Goal: Task Accomplishment & Management: Manage account settings

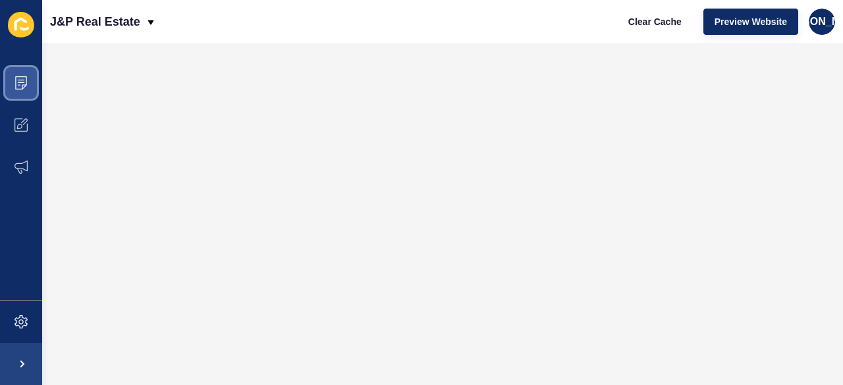
click at [20, 82] on icon at bounding box center [20, 82] width 13 height 13
click at [20, 86] on icon at bounding box center [20, 82] width 13 height 13
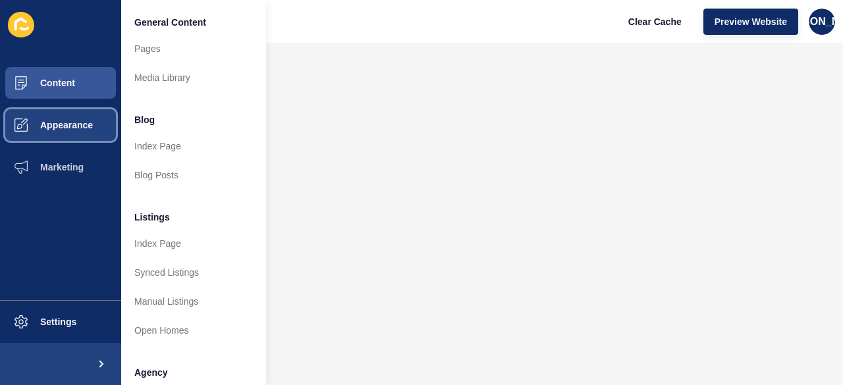
click at [52, 132] on button "Appearance" at bounding box center [60, 125] width 121 height 42
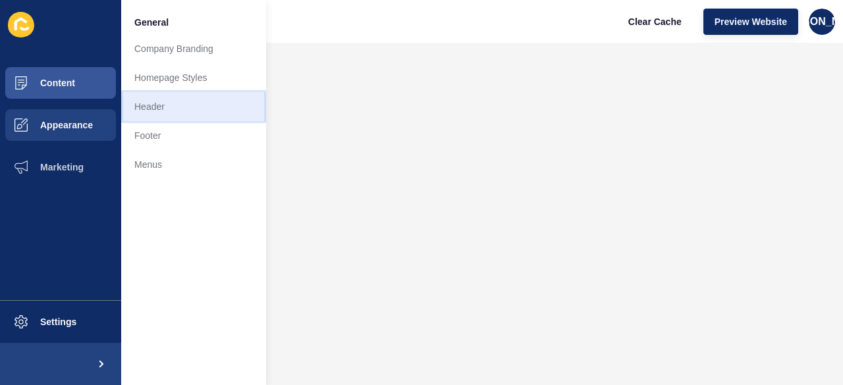
click at [207, 117] on link "Header" at bounding box center [193, 106] width 145 height 29
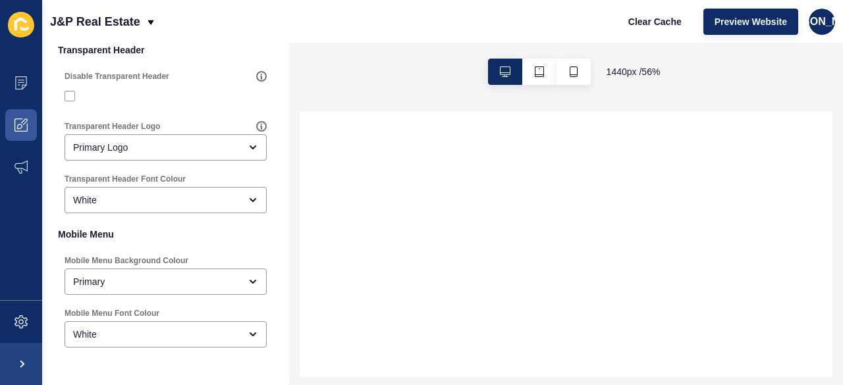
select select
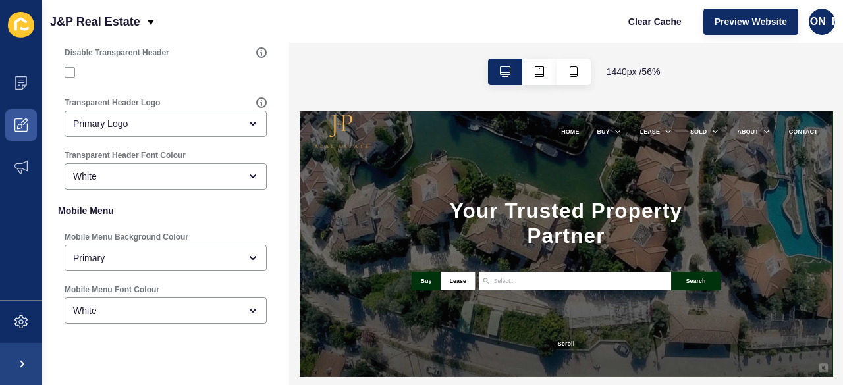
scroll to position [451, 0]
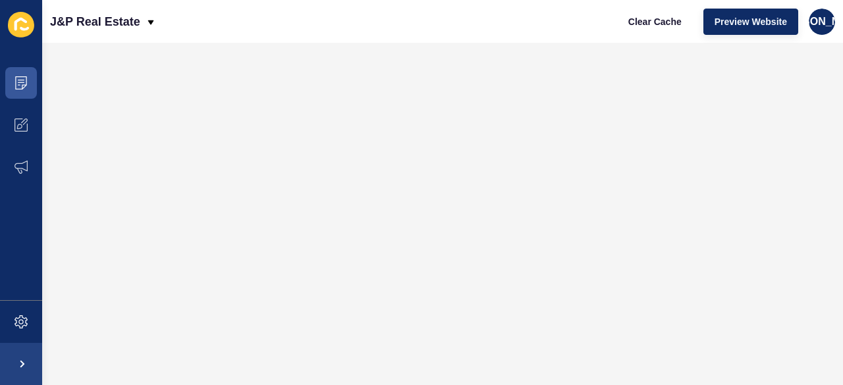
click at [25, 28] on icon at bounding box center [21, 25] width 26 height 26
click at [23, 29] on icon at bounding box center [24, 29] width 9 height 4
click at [18, 130] on icon at bounding box center [20, 125] width 13 height 13
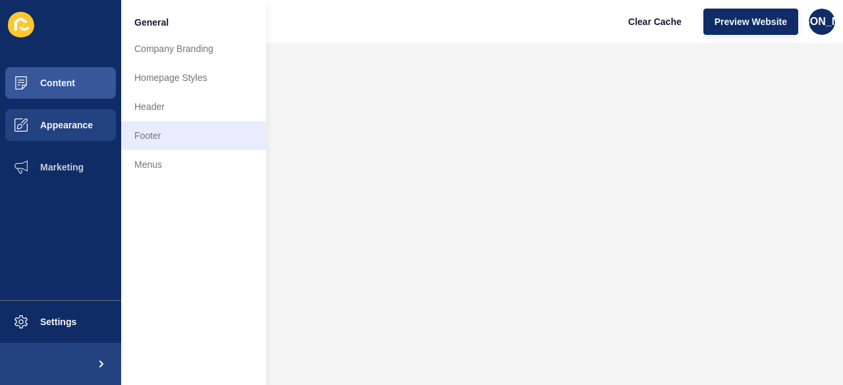
click at [141, 140] on link "Footer" at bounding box center [193, 135] width 145 height 29
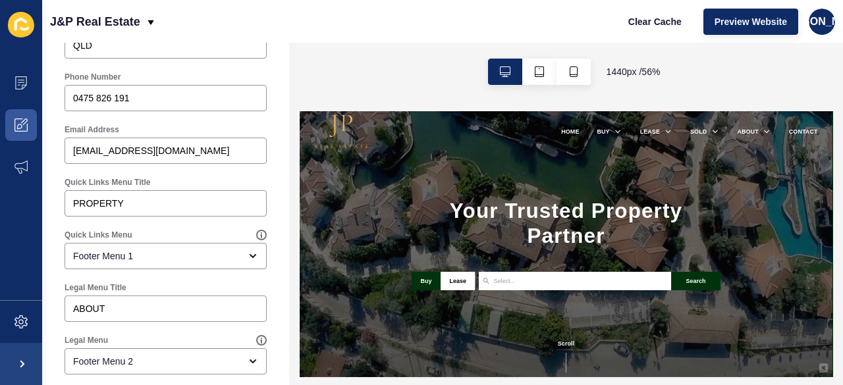
scroll to position [826, 0]
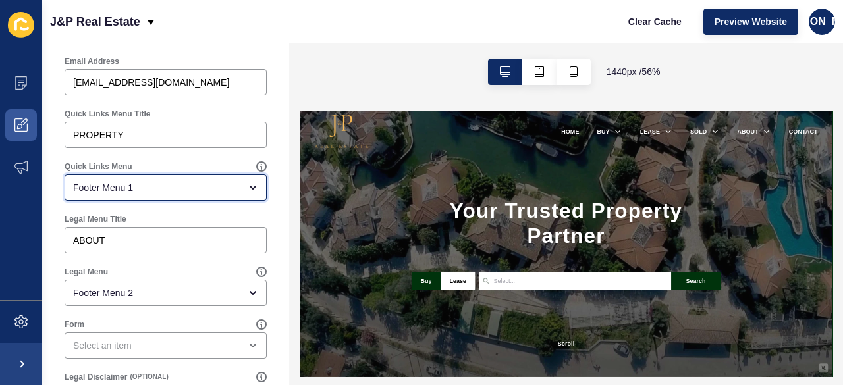
click at [69, 184] on div "Footer Menu 1" at bounding box center [166, 188] width 202 height 26
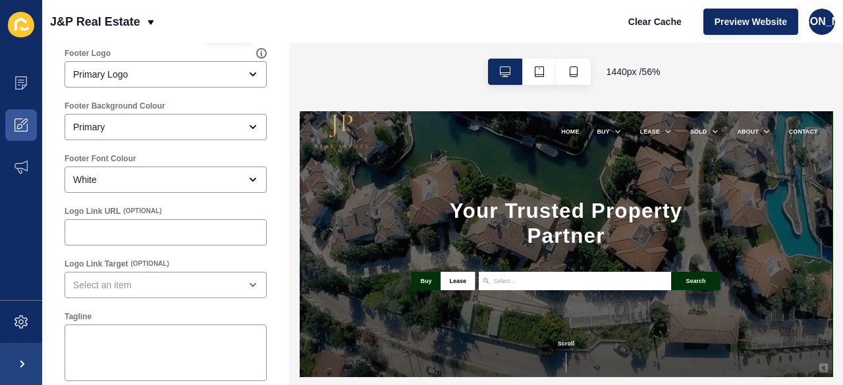
scroll to position [0, 0]
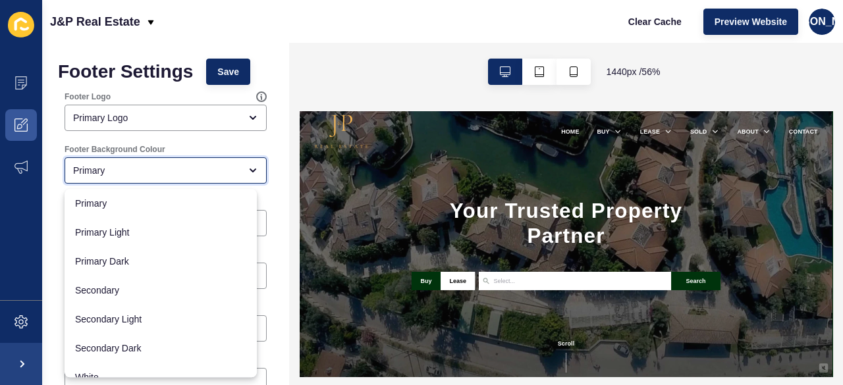
click at [248, 174] on icon "close menu" at bounding box center [253, 170] width 11 height 11
click at [234, 183] on div "Primary" at bounding box center [166, 170] width 202 height 26
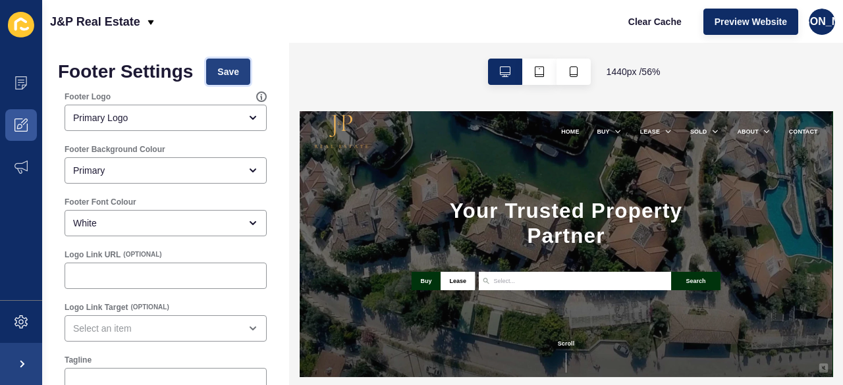
click at [246, 74] on button "Save" at bounding box center [228, 72] width 44 height 26
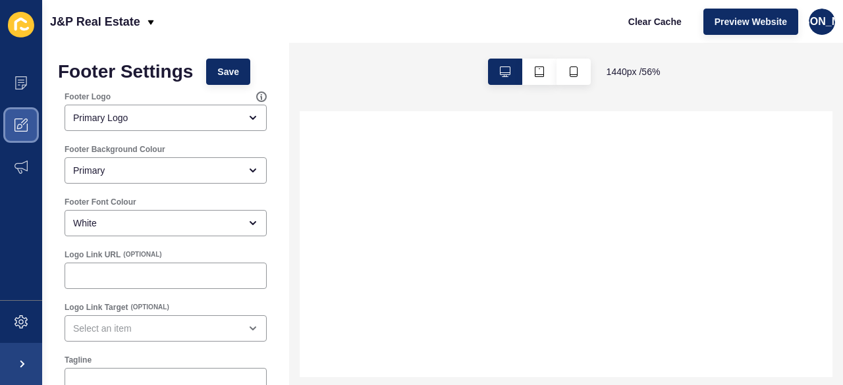
click at [27, 130] on icon at bounding box center [20, 125] width 13 height 13
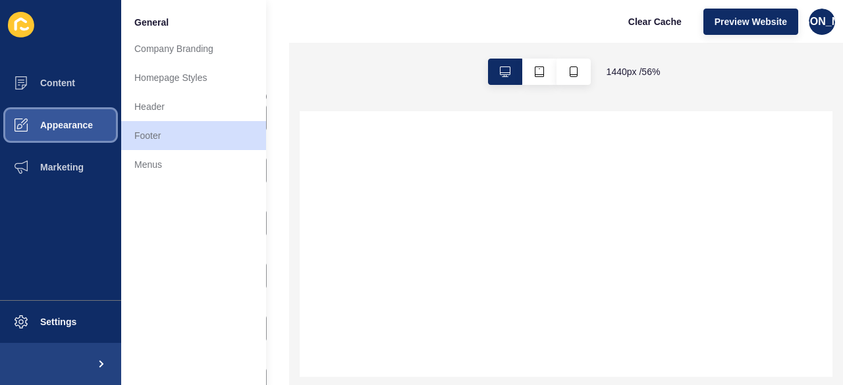
select select
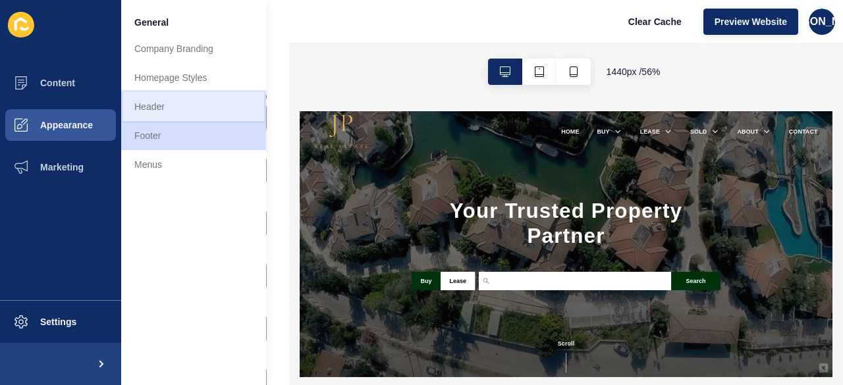
click at [205, 118] on link "Header" at bounding box center [193, 106] width 145 height 29
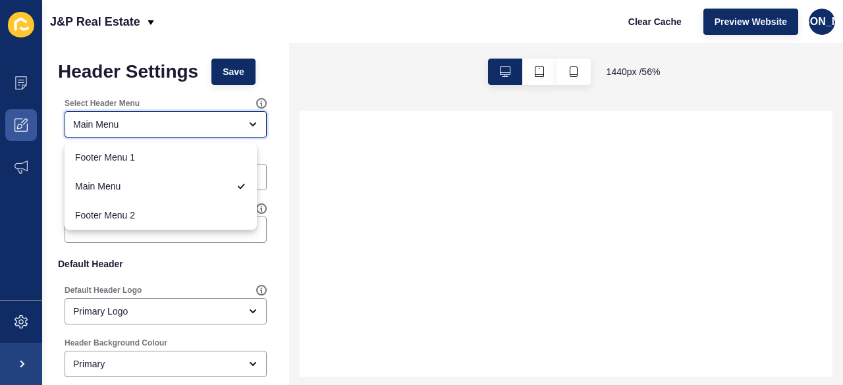
select select
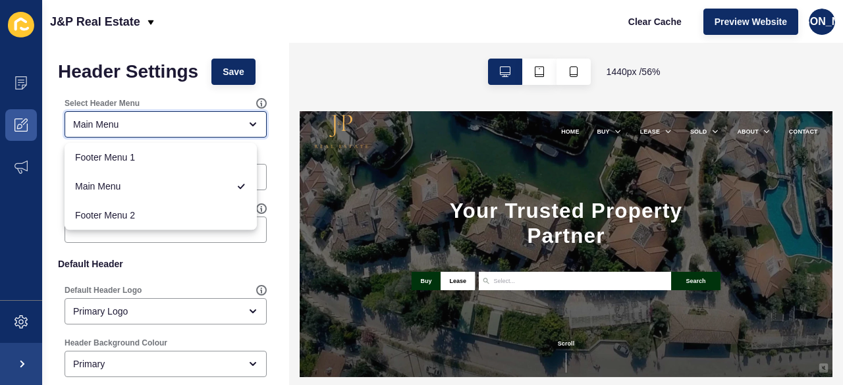
click at [215, 160] on span "Footer Menu 1" at bounding box center [160, 157] width 171 height 13
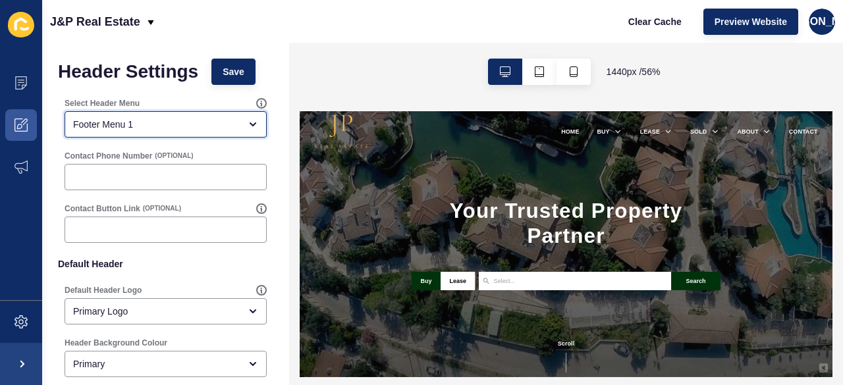
click at [250, 124] on icon "open menu" at bounding box center [252, 124] width 5 height 3
click at [248, 128] on icon "open menu" at bounding box center [253, 124] width 11 height 11
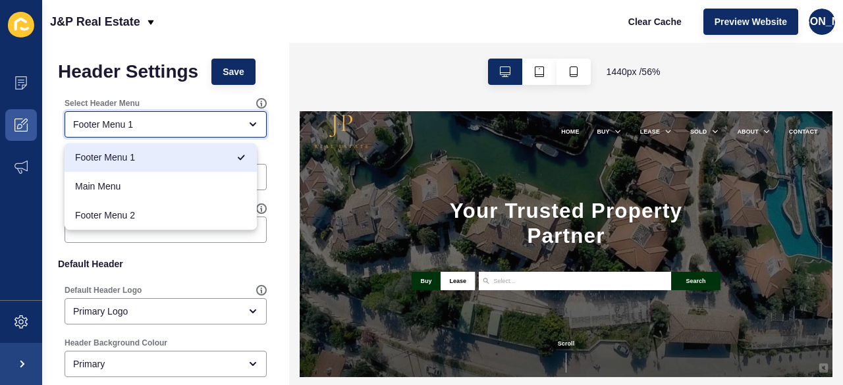
click at [217, 195] on div "Main Menu" at bounding box center [161, 186] width 192 height 29
type input "Main Menu"
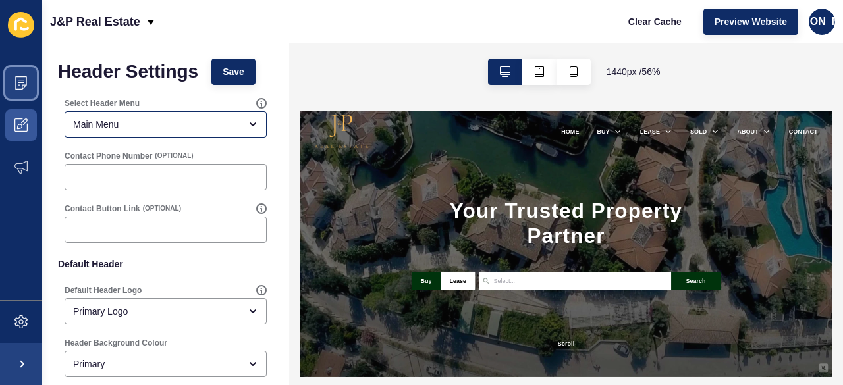
click at [25, 79] on icon at bounding box center [20, 82] width 13 height 13
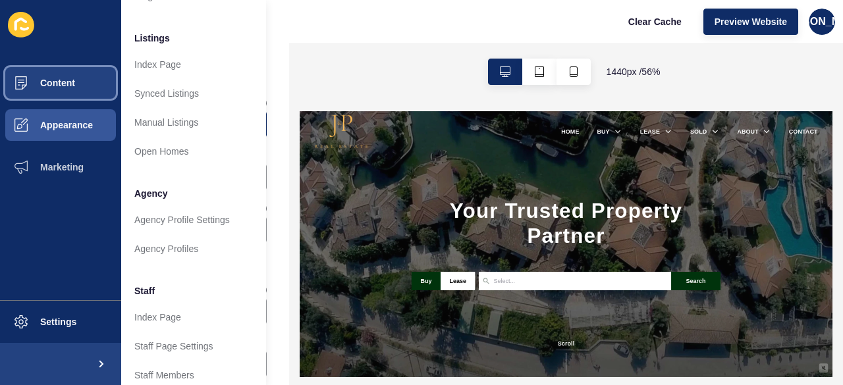
scroll to position [148, 0]
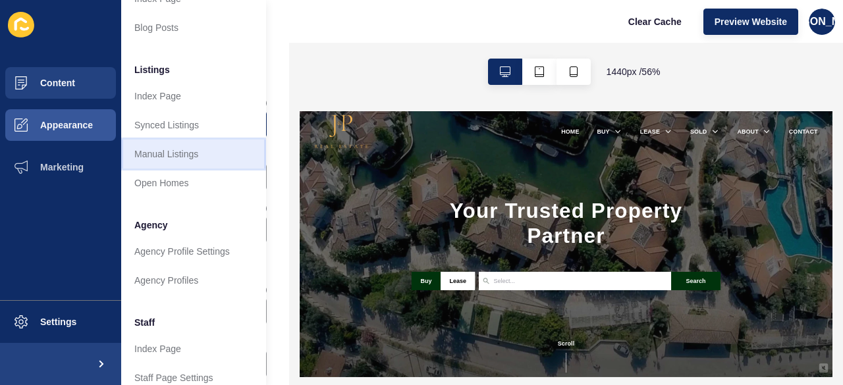
click at [212, 163] on link "Manual Listings" at bounding box center [193, 154] width 145 height 29
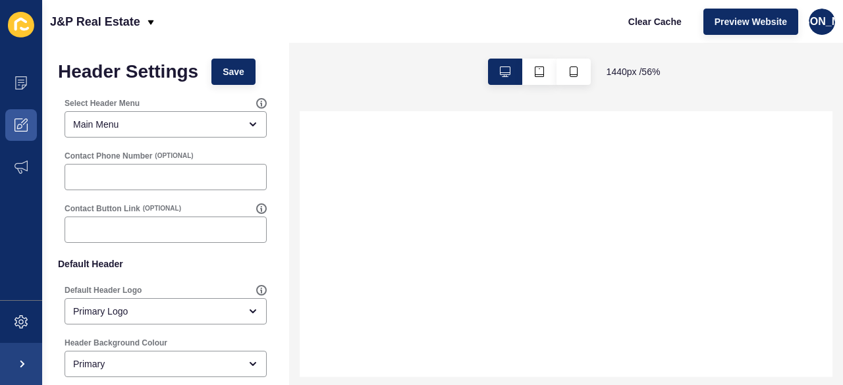
select select
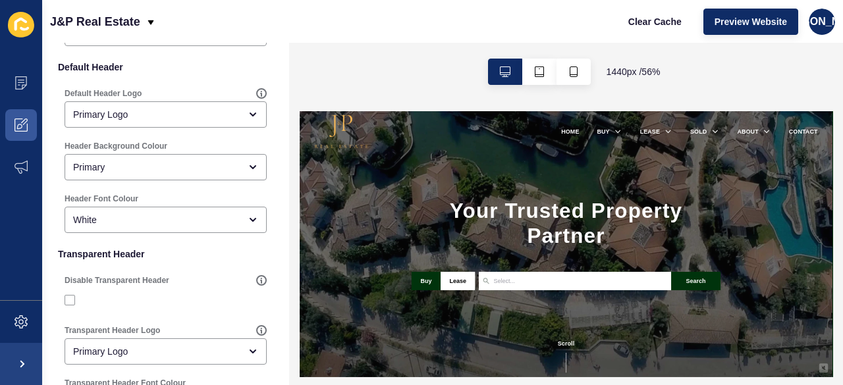
scroll to position [203, 0]
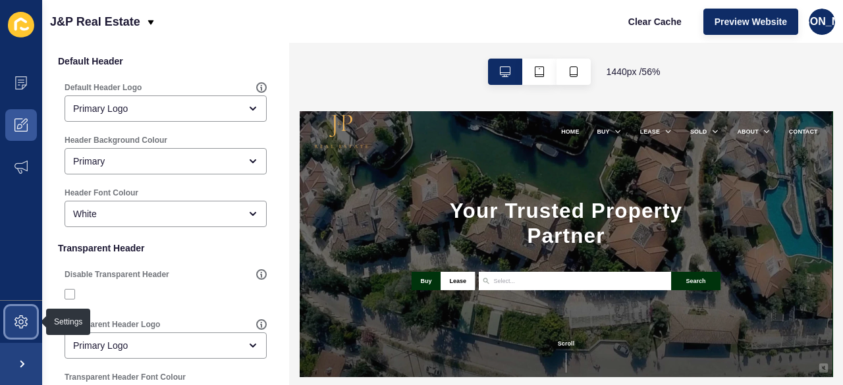
click at [29, 312] on span at bounding box center [21, 322] width 42 height 42
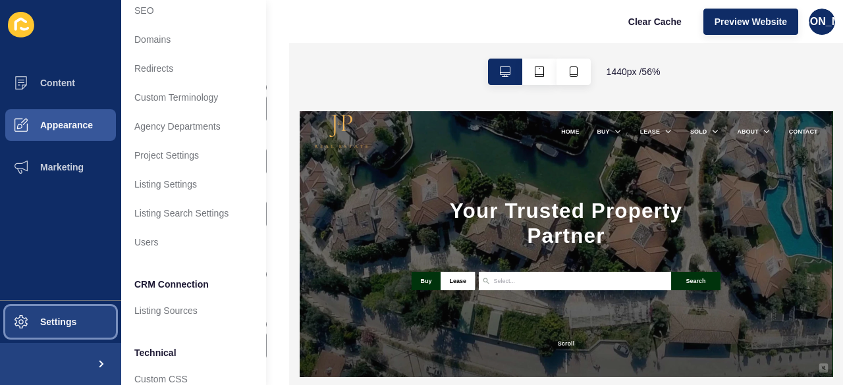
scroll to position [0, 0]
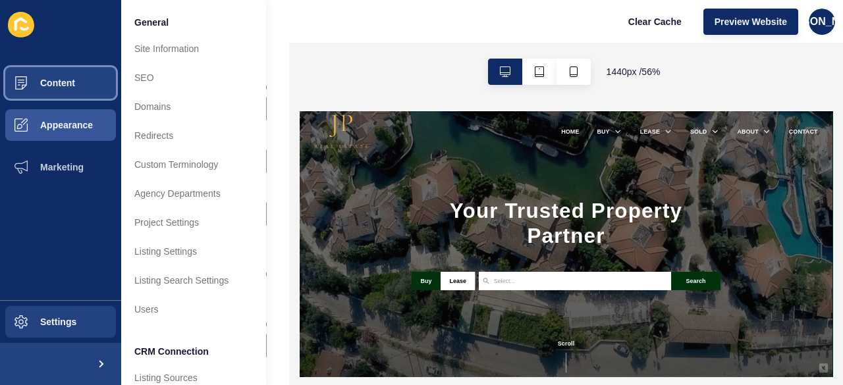
click at [61, 84] on span "Content" at bounding box center [36, 83] width 77 height 11
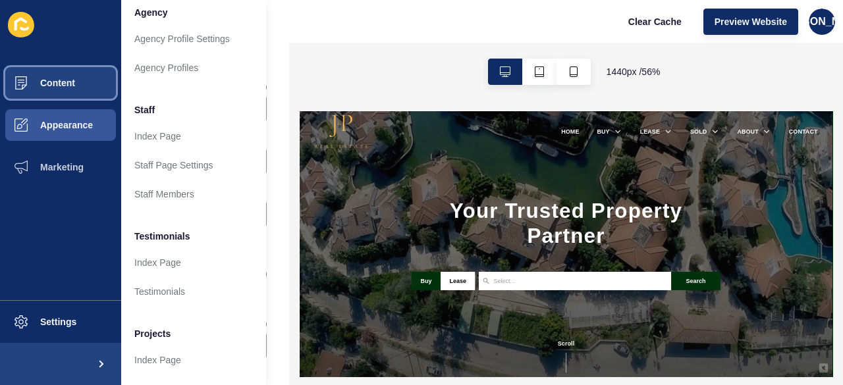
scroll to position [397, 0]
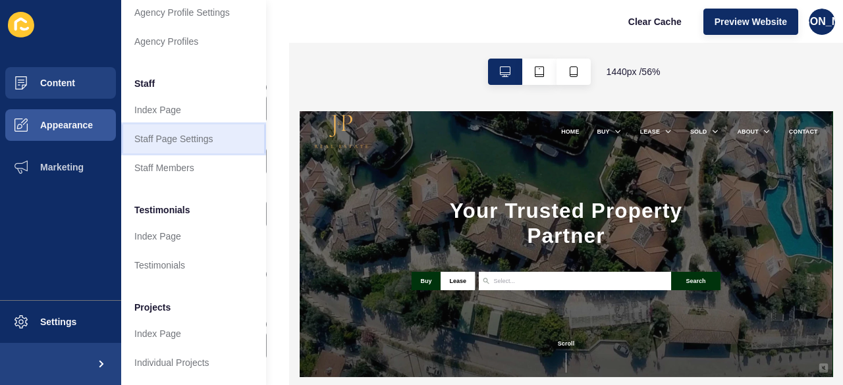
click at [221, 135] on link "Staff Page Settings" at bounding box center [193, 138] width 145 height 29
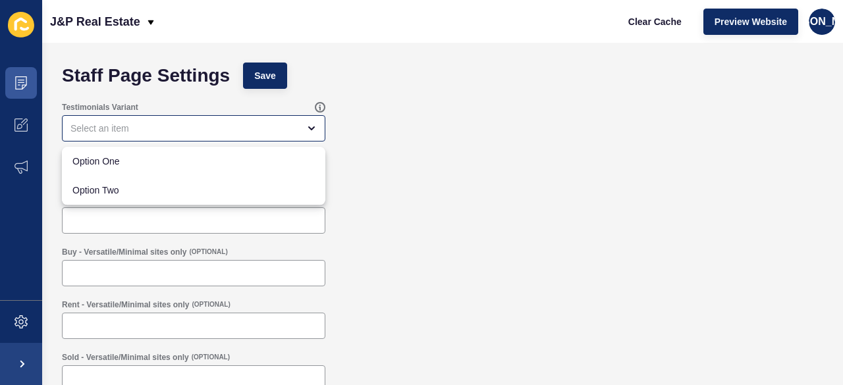
click at [399, 124] on div "Testimonials Variant" at bounding box center [442, 122] width 775 height 53
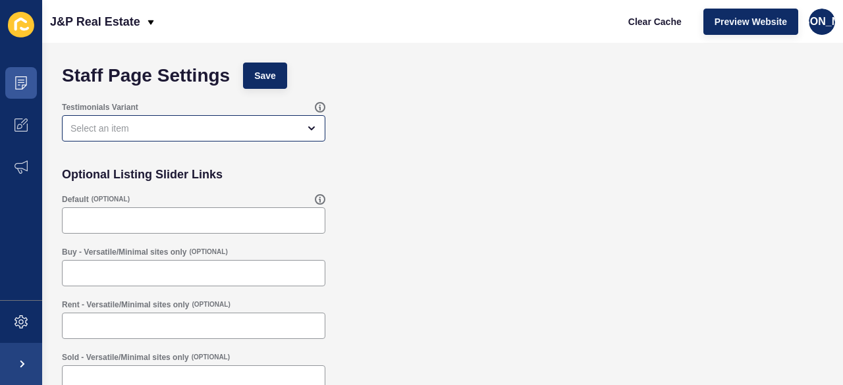
scroll to position [65, 0]
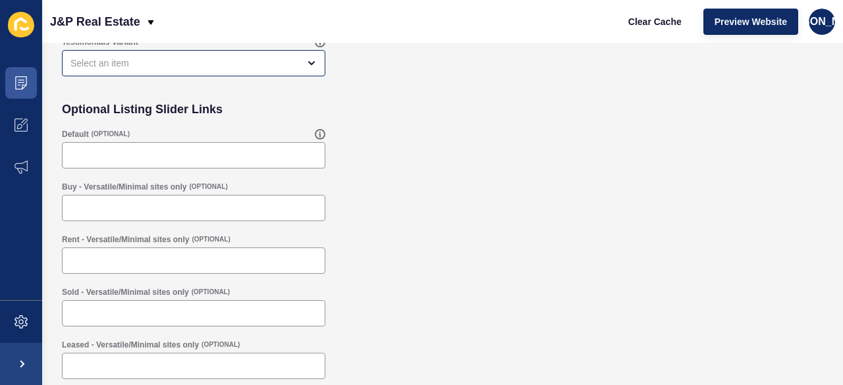
click at [416, 294] on div "Sold - Versatile/Minimal sites only (OPTIONAL)" at bounding box center [442, 307] width 775 height 53
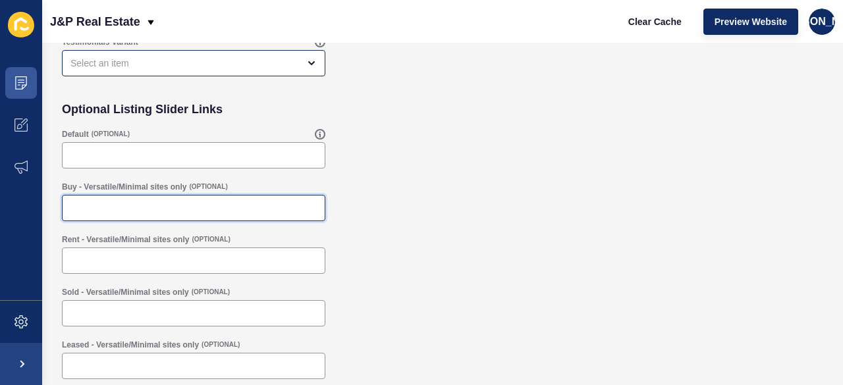
click at [311, 207] on input "Buy - Versatile/Minimal sites only" at bounding box center [193, 208] width 246 height 13
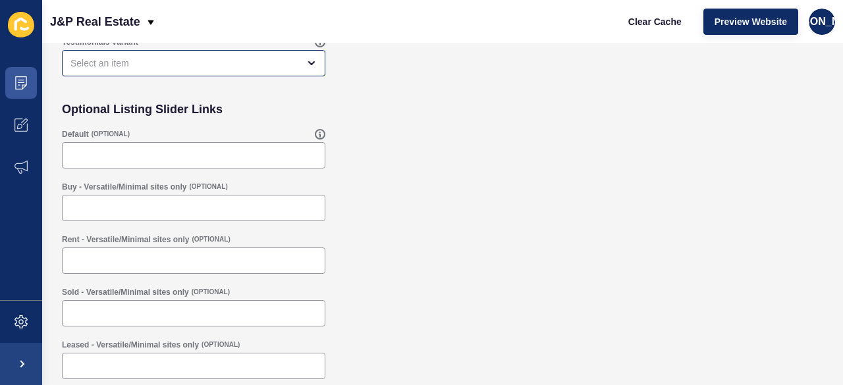
click at [418, 234] on div "Rent - Versatile/Minimal sites only (OPTIONAL)" at bounding box center [442, 254] width 775 height 53
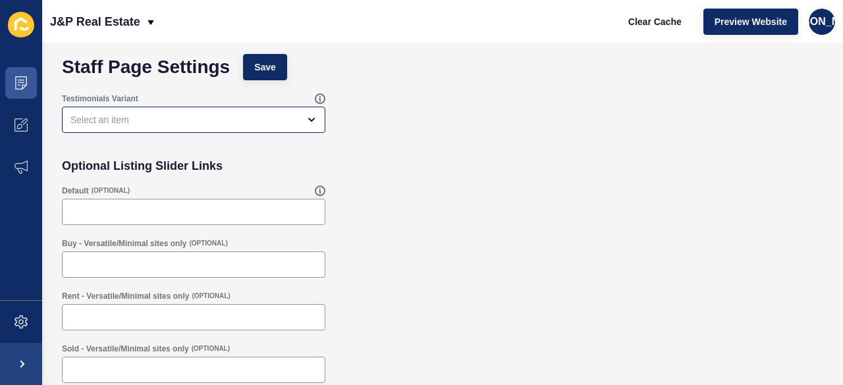
scroll to position [0, 0]
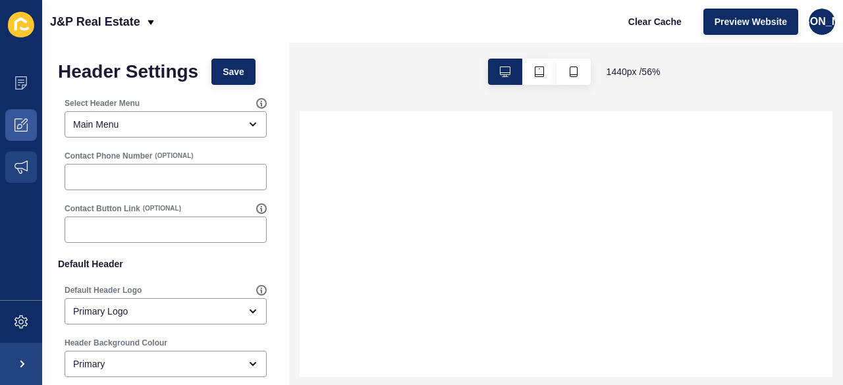
select select
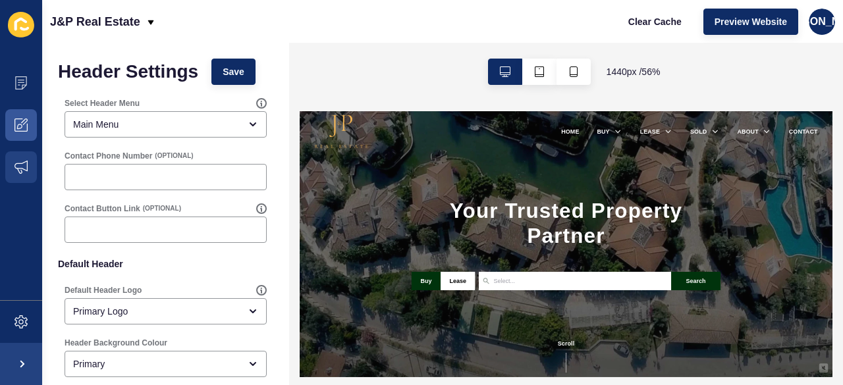
scroll to position [40, 0]
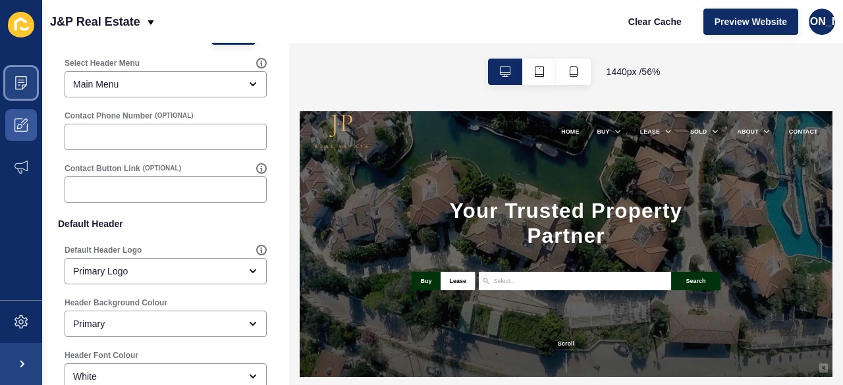
click at [28, 76] on span at bounding box center [21, 83] width 42 height 42
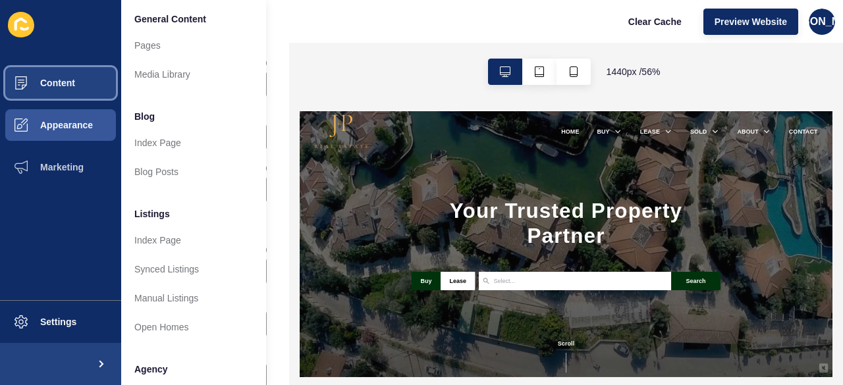
scroll to position [0, 0]
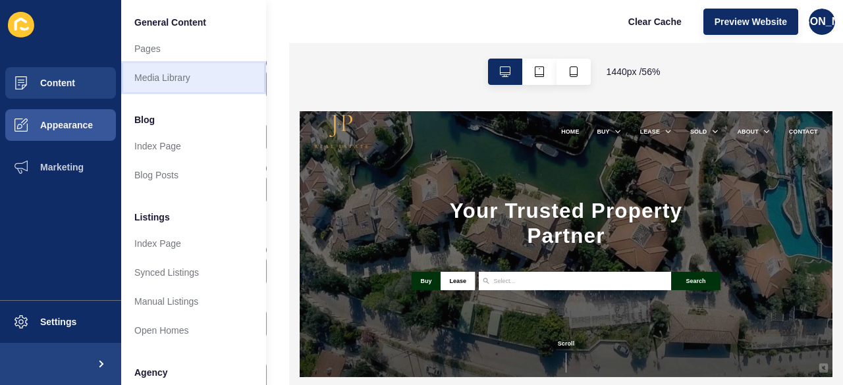
click at [220, 82] on link "Media Library" at bounding box center [193, 77] width 145 height 29
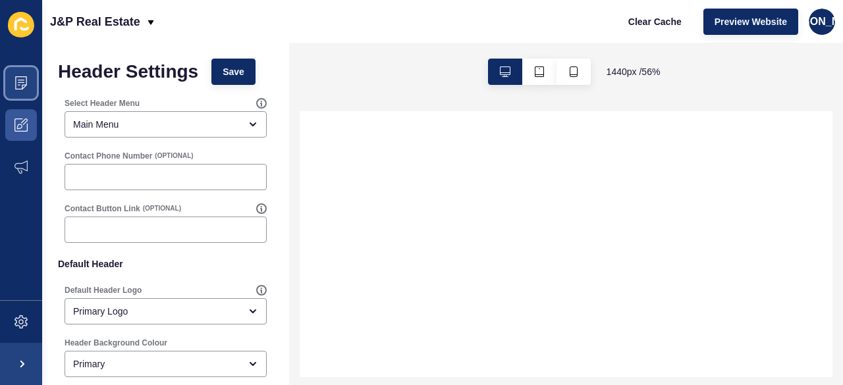
click at [21, 84] on icon at bounding box center [20, 82] width 13 height 13
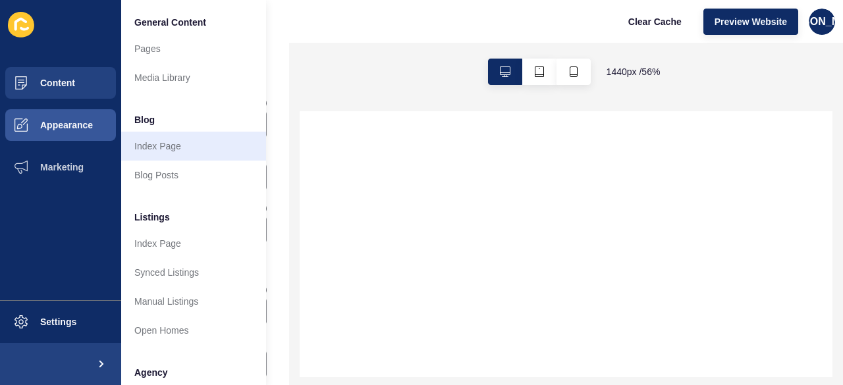
click at [218, 153] on link "Index Page" at bounding box center [193, 146] width 145 height 29
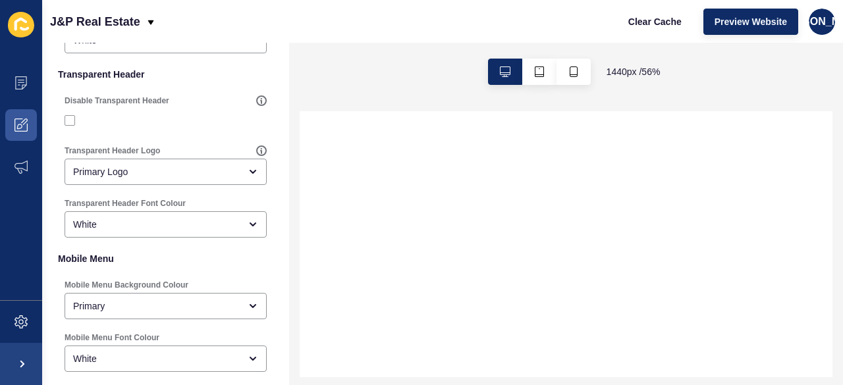
scroll to position [377, 0]
select select
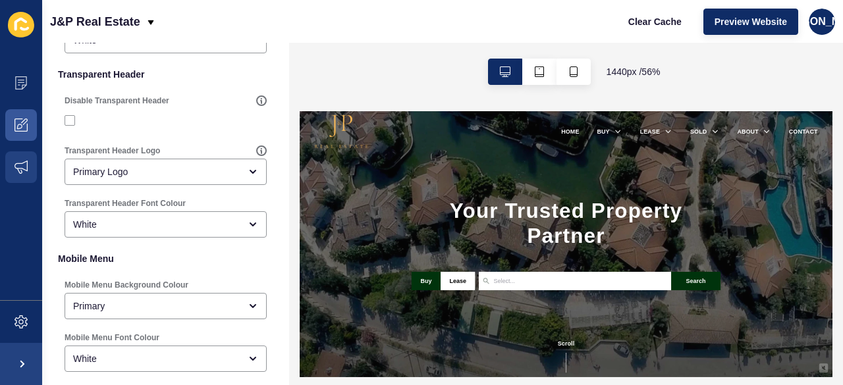
scroll to position [0, 0]
click at [21, 80] on icon at bounding box center [21, 80] width 7 height 1
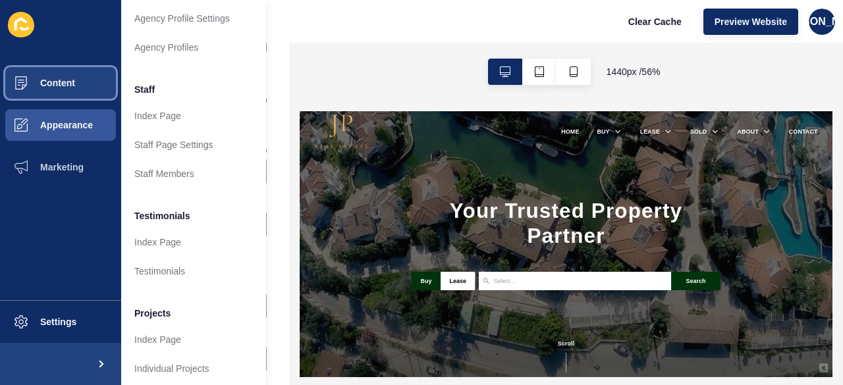
scroll to position [397, 0]
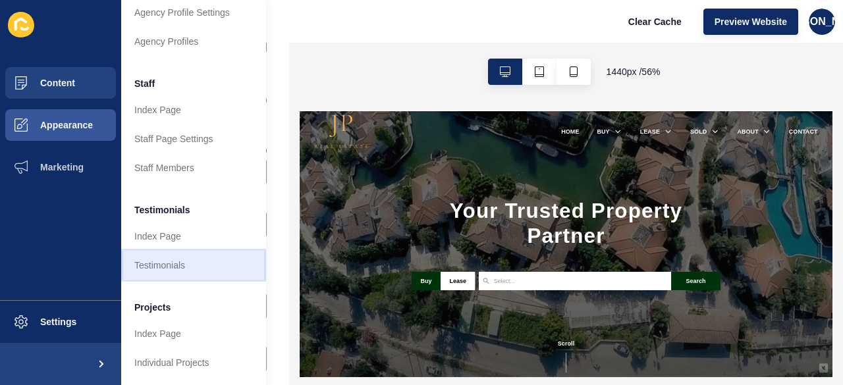
click at [207, 267] on link "Testimonials" at bounding box center [193, 265] width 145 height 29
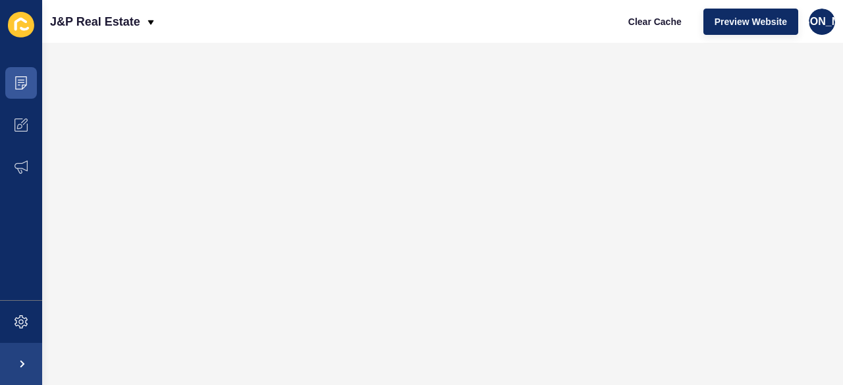
click at [25, 31] on icon at bounding box center [21, 25] width 26 height 26
click at [17, 47] on div "Content Appearance Marketing Settings" at bounding box center [21, 192] width 42 height 385
click at [12, 40] on span at bounding box center [21, 25] width 42 height 42
click at [15, 32] on icon at bounding box center [21, 25] width 26 height 26
